Goal: Transaction & Acquisition: Download file/media

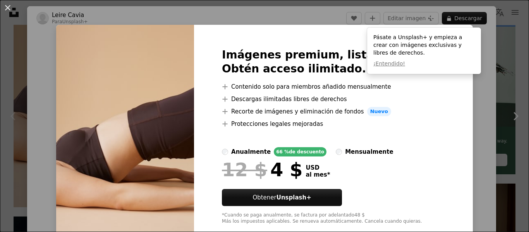
click at [453, 114] on div "An X shape Imágenes premium, listas para usar. Obtén acceso ilimitado. A plus s…" at bounding box center [264, 116] width 529 height 232
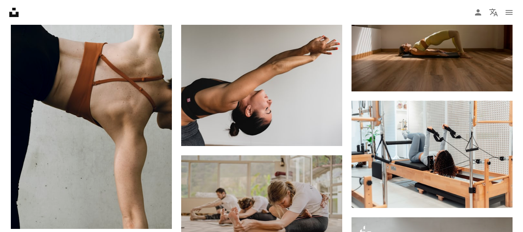
scroll to position [449, 0]
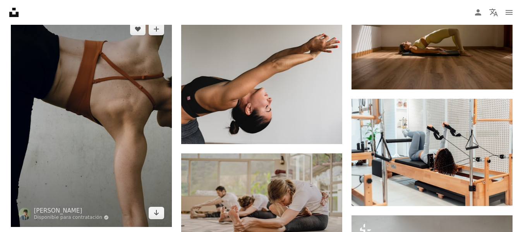
click at [87, 89] on img at bounding box center [91, 121] width 161 height 212
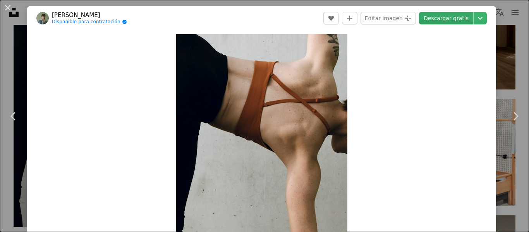
click at [452, 17] on link "Descargar gratis" at bounding box center [446, 18] width 54 height 12
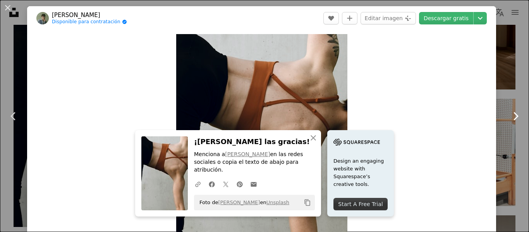
click at [505, 96] on link "Chevron right" at bounding box center [515, 116] width 27 height 74
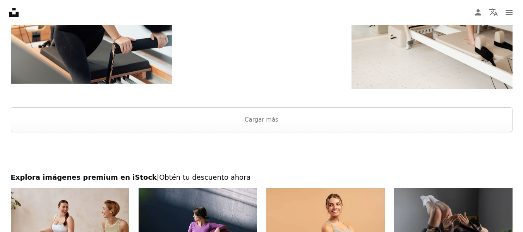
scroll to position [1439, 0]
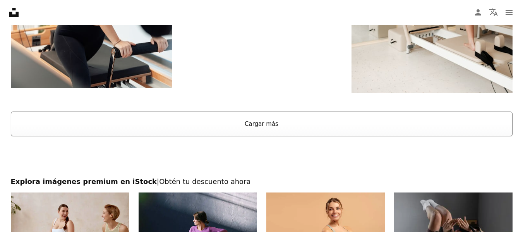
click at [403, 119] on button "Cargar más" at bounding box center [262, 124] width 502 height 25
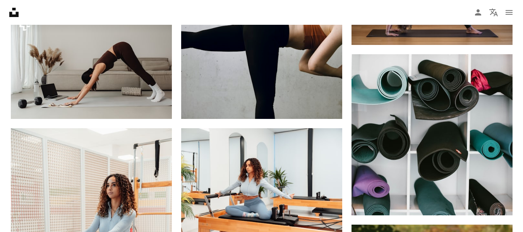
scroll to position [2616, 0]
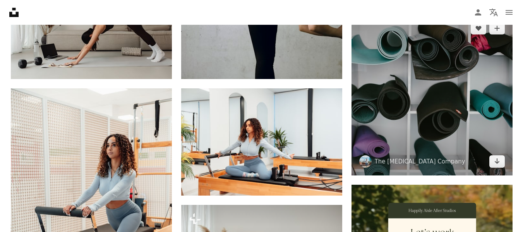
click at [492, 131] on img at bounding box center [432, 94] width 161 height 161
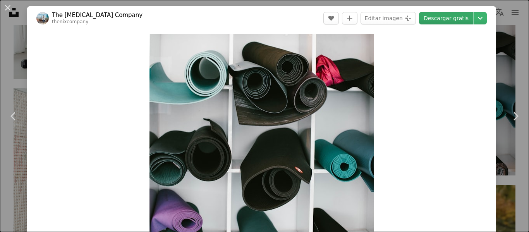
click at [439, 15] on link "Descargar gratis" at bounding box center [446, 18] width 54 height 12
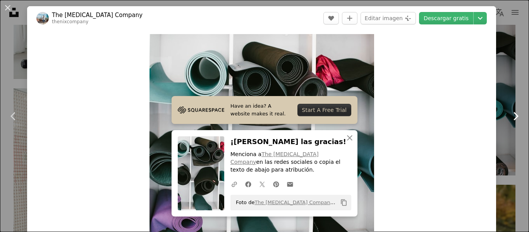
click at [503, 121] on link "Chevron right" at bounding box center [515, 116] width 27 height 74
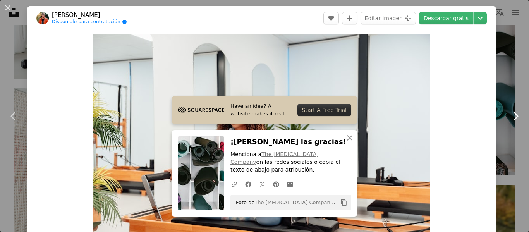
click at [503, 121] on link "Chevron right" at bounding box center [515, 116] width 27 height 74
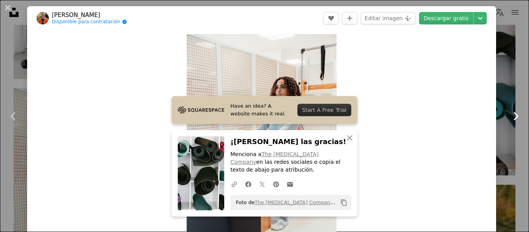
click at [515, 84] on link "Chevron right" at bounding box center [515, 116] width 27 height 74
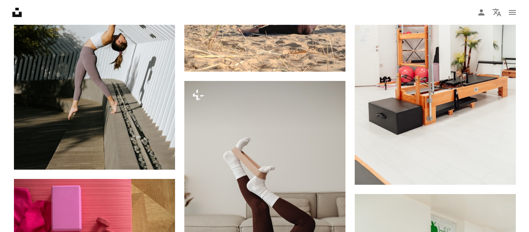
scroll to position [4212, 0]
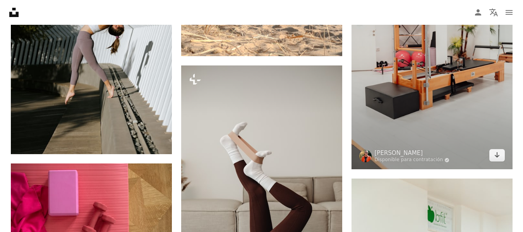
click at [472, 87] on img at bounding box center [432, 49] width 161 height 242
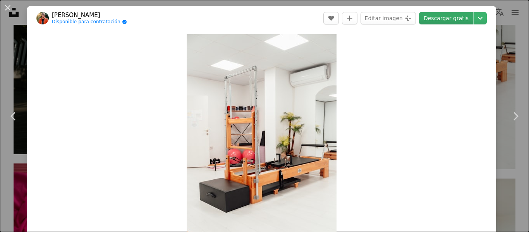
click at [439, 13] on link "Descargar gratis" at bounding box center [446, 18] width 54 height 12
